Goal: Information Seeking & Learning: Learn about a topic

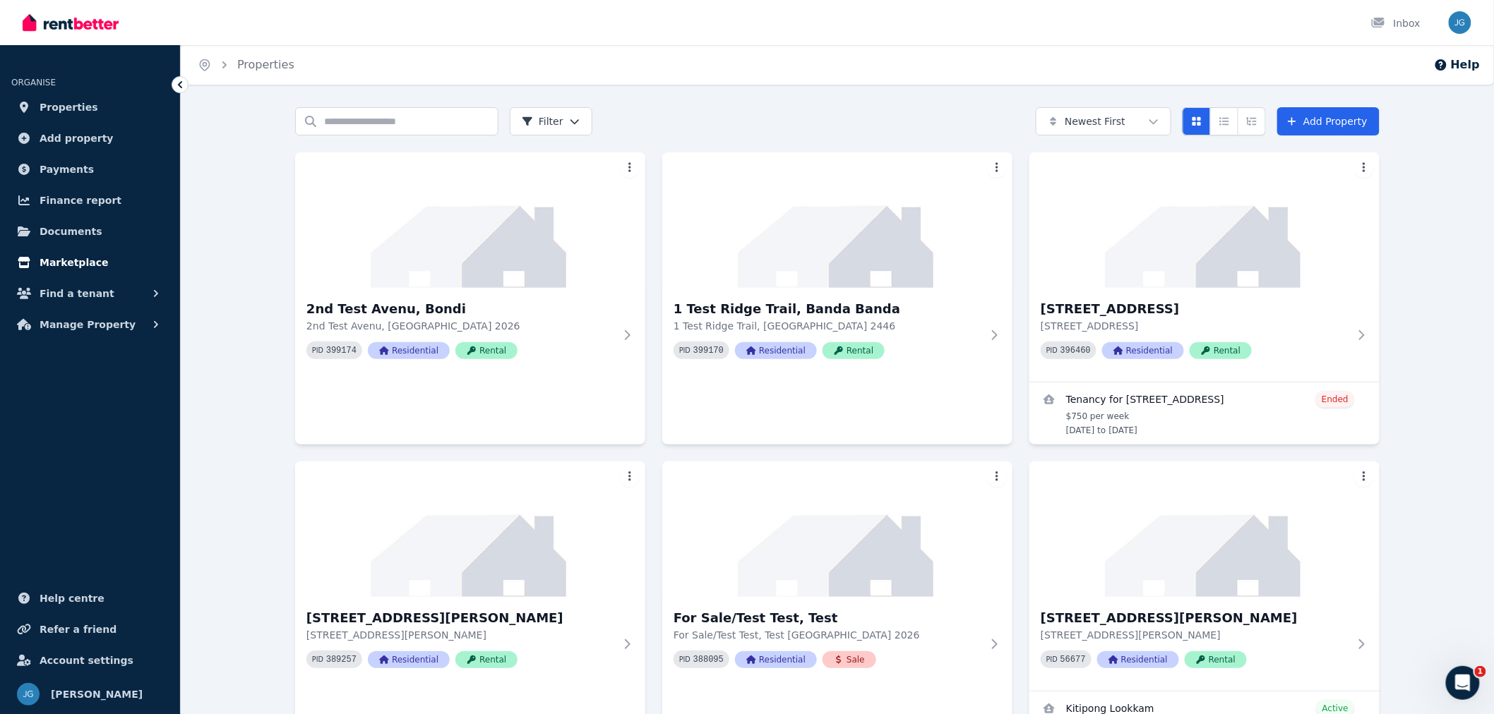
click at [75, 269] on span "Marketplace" at bounding box center [74, 262] width 68 height 17
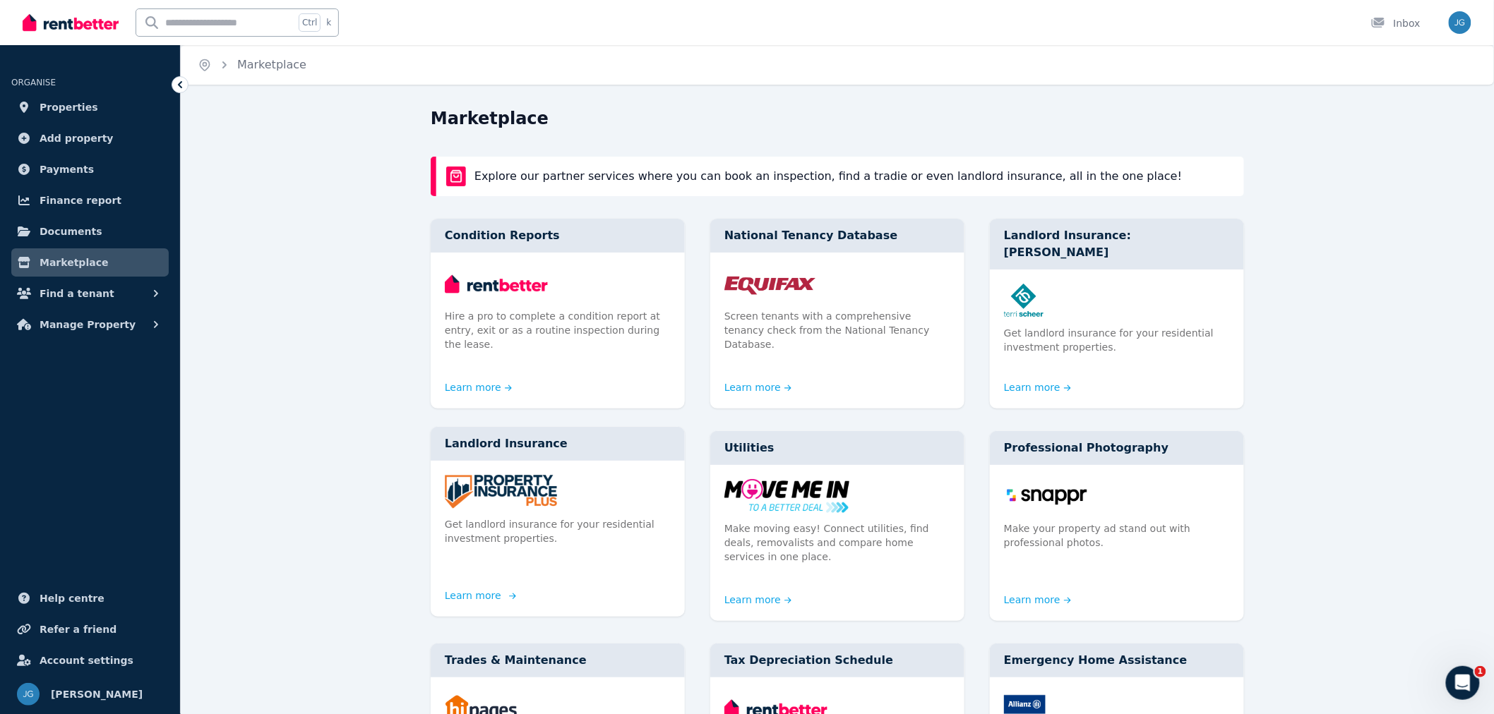
click at [532, 492] on img at bounding box center [558, 492] width 226 height 34
